Goal: Check status: Check status

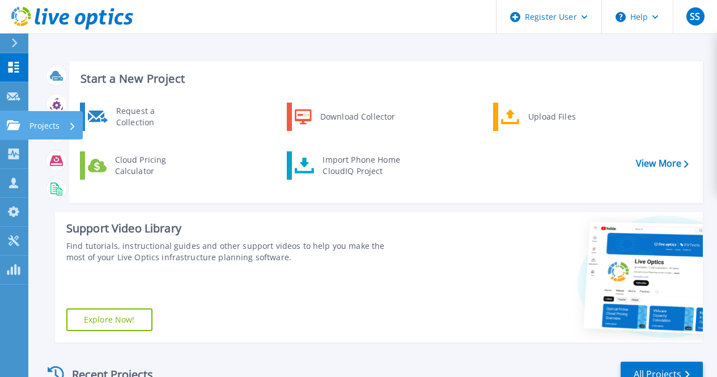
click at [9, 131] on link "Projects Projects" at bounding box center [14, 125] width 28 height 29
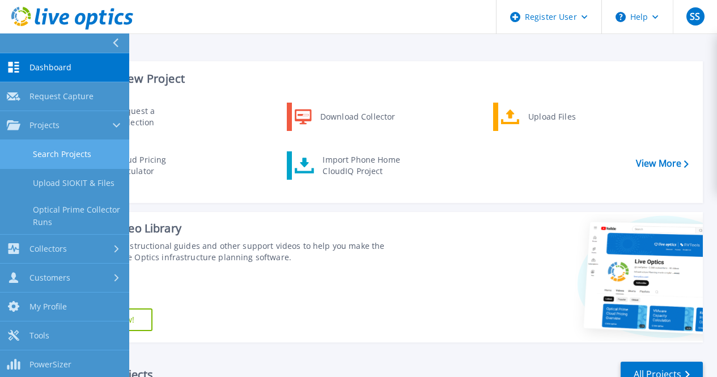
click at [57, 150] on link "Search Projects" at bounding box center [64, 154] width 129 height 29
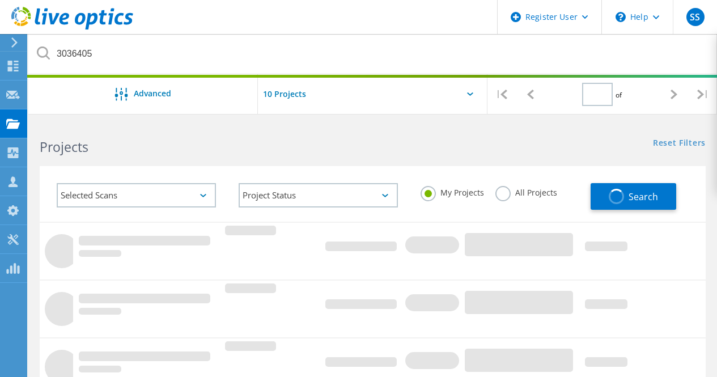
type input "1"
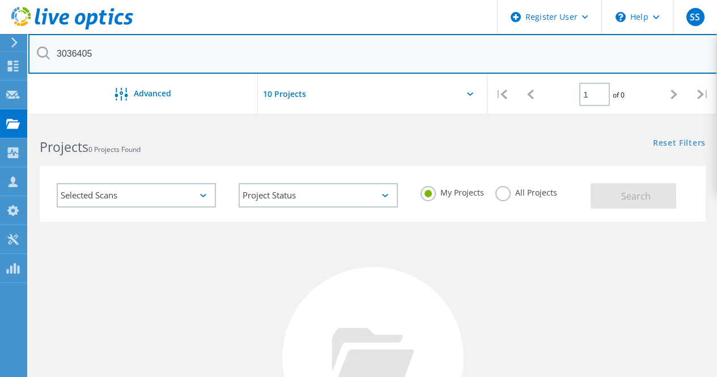
click at [142, 61] on input "3036405" at bounding box center [372, 54] width 689 height 40
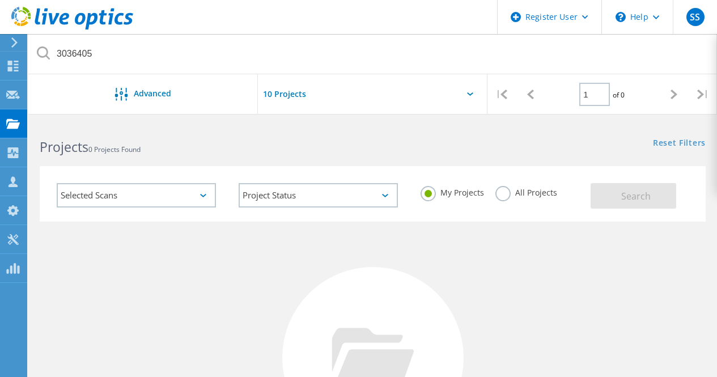
click at [503, 194] on label "All Projects" at bounding box center [527, 191] width 62 height 11
click at [0, 0] on input "All Projects" at bounding box center [0, 0] width 0 height 0
click at [630, 206] on button "Search" at bounding box center [634, 196] width 86 height 26
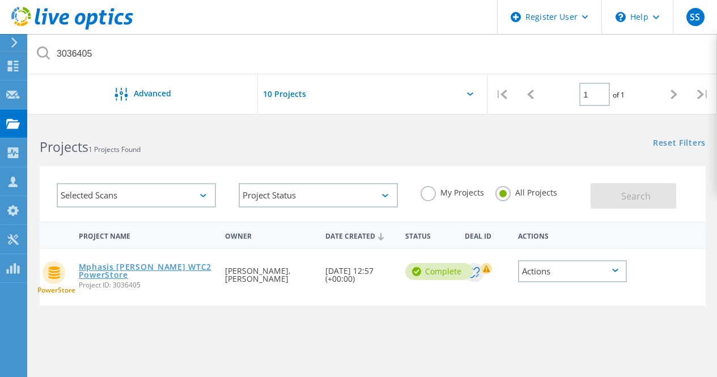
click at [139, 267] on link "Mphasis [PERSON_NAME] WTC2 PowerStore" at bounding box center [147, 271] width 136 height 16
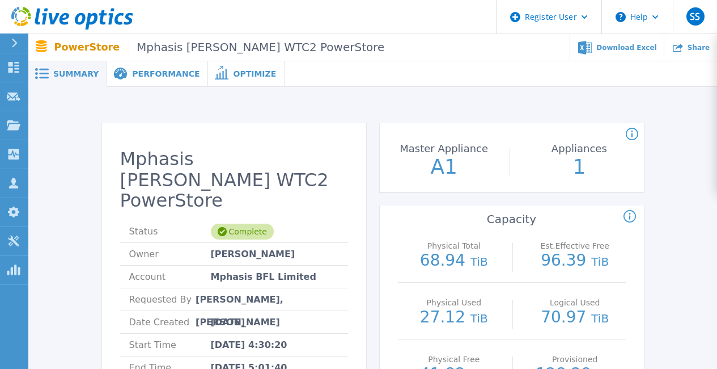
click at [167, 71] on span "Performance" at bounding box center [165, 74] width 67 height 8
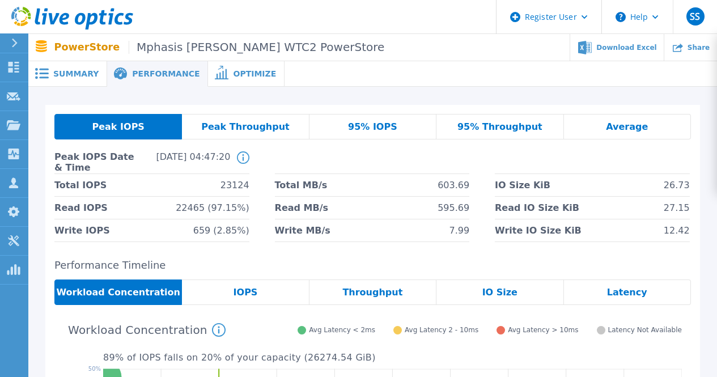
click at [595, 124] on div "Average" at bounding box center [627, 127] width 127 height 26
